Goal: Task Accomplishment & Management: Manage account settings

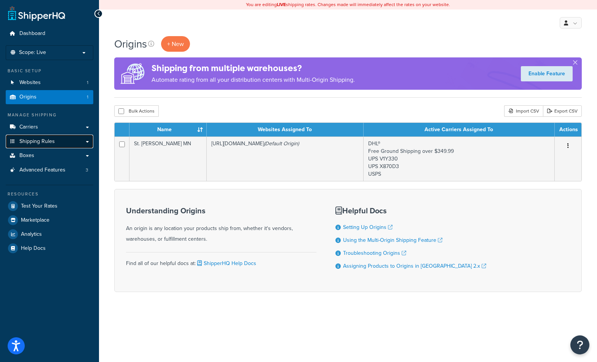
click at [46, 143] on span "Shipping Rules" at bounding box center [36, 142] width 35 height 6
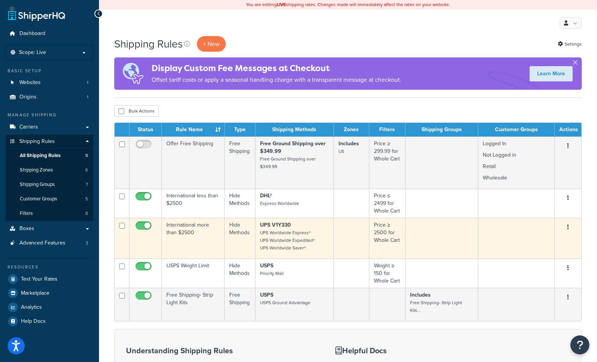
click at [234, 228] on td "Hide Methods" at bounding box center [240, 238] width 31 height 41
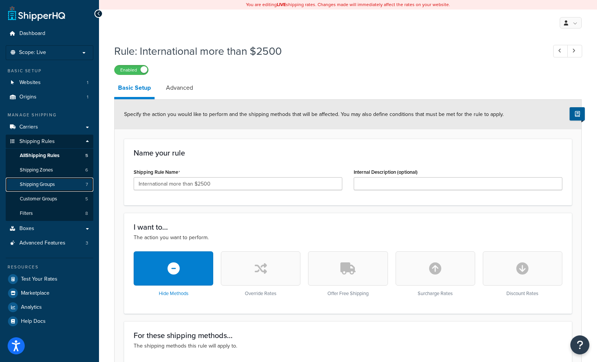
click at [43, 185] on span "Shipping Groups" at bounding box center [37, 185] width 35 height 6
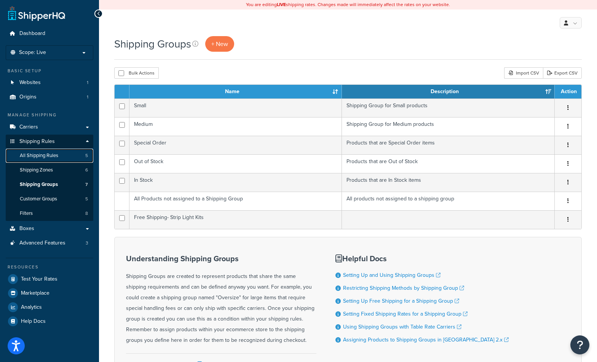
click at [25, 153] on span "All Shipping Rules" at bounding box center [39, 156] width 38 height 6
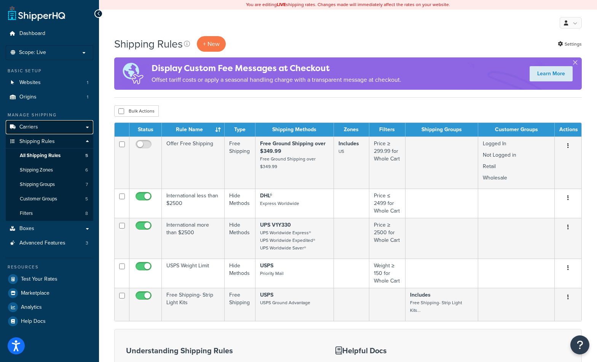
click at [32, 127] on span "Carriers" at bounding box center [28, 127] width 19 height 6
